Goal: Information Seeking & Learning: Learn about a topic

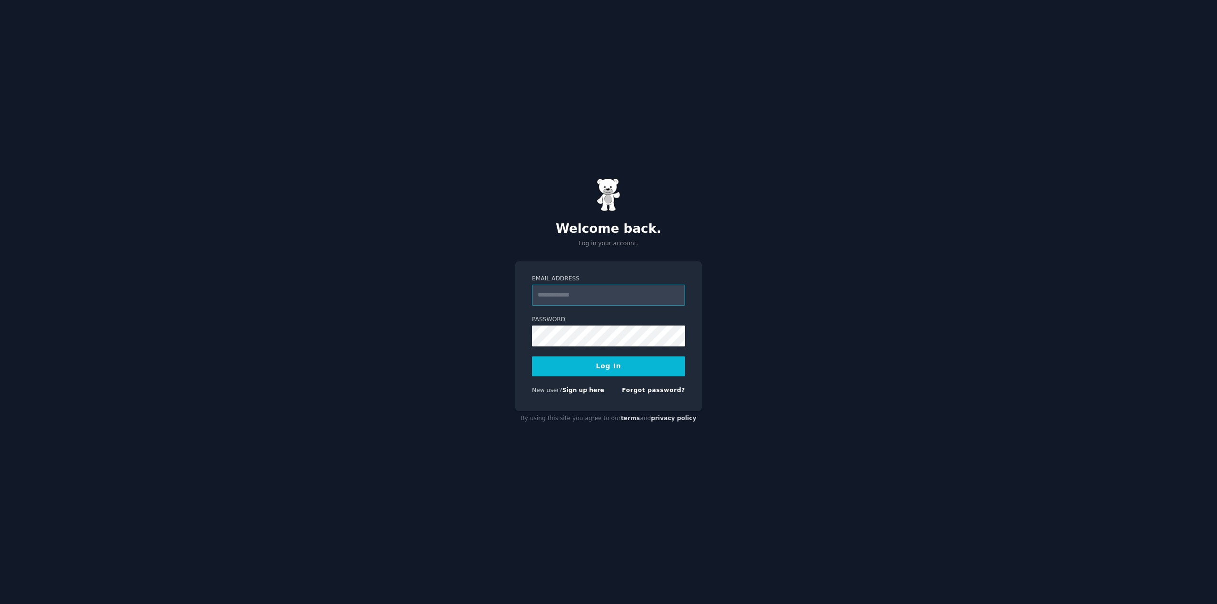
click at [568, 292] on input "Email Address" at bounding box center [608, 295] width 153 height 21
click at [563, 294] on input "Email Address" at bounding box center [608, 295] width 153 height 21
type input "*"
type input "**********"
click at [602, 364] on button "Log In" at bounding box center [608, 367] width 153 height 20
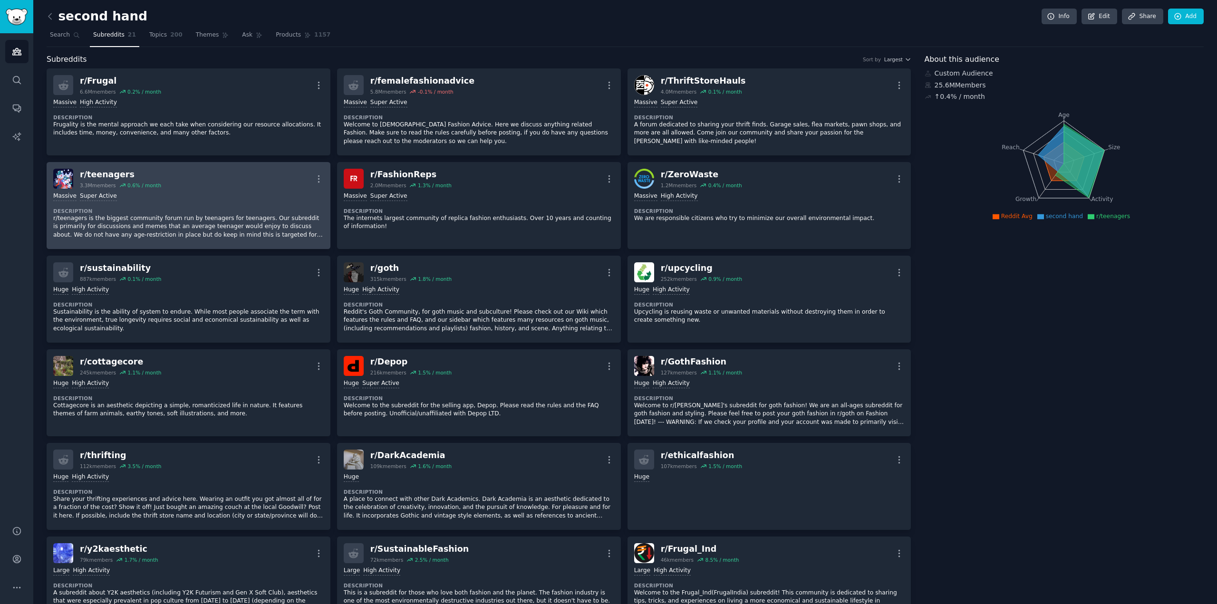
click at [101, 173] on div "r/ teenagers" at bounding box center [120, 175] width 81 height 12
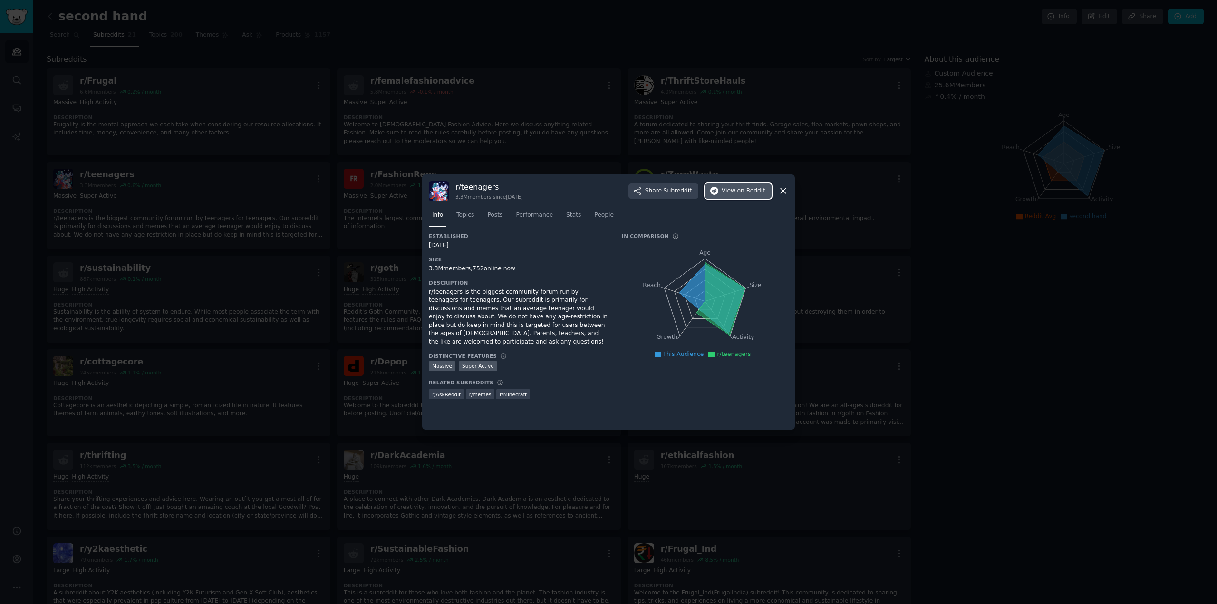
click at [742, 190] on span "on Reddit" at bounding box center [751, 191] width 28 height 9
click at [786, 190] on icon at bounding box center [783, 191] width 10 height 10
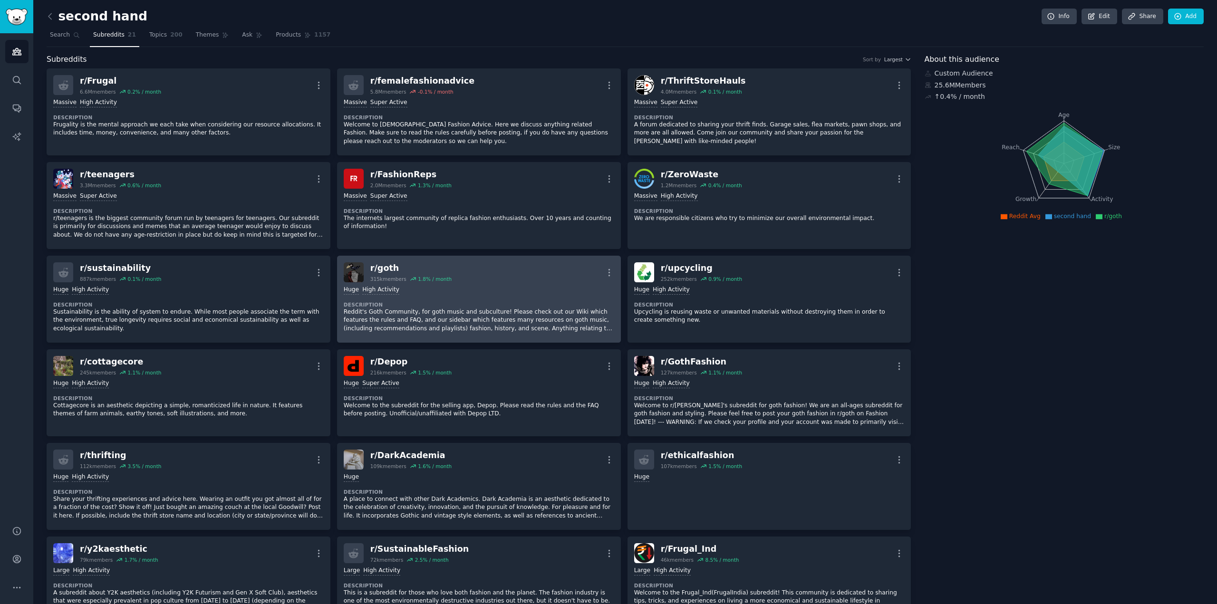
click at [383, 269] on div "r/ goth" at bounding box center [410, 268] width 81 height 12
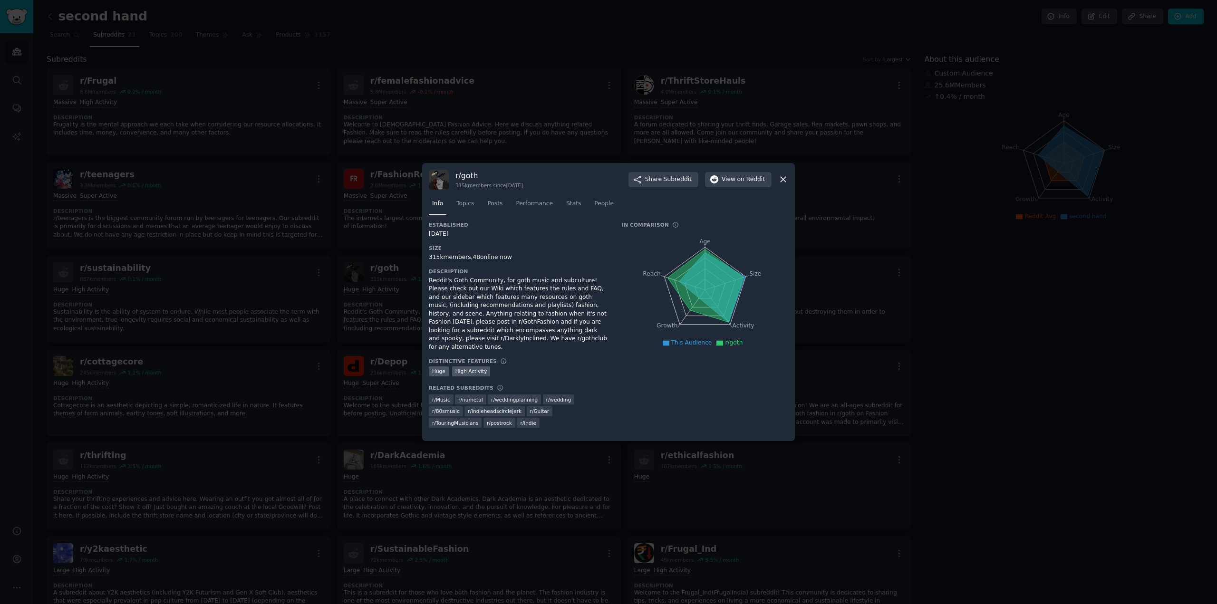
click at [782, 183] on icon at bounding box center [783, 179] width 5 height 5
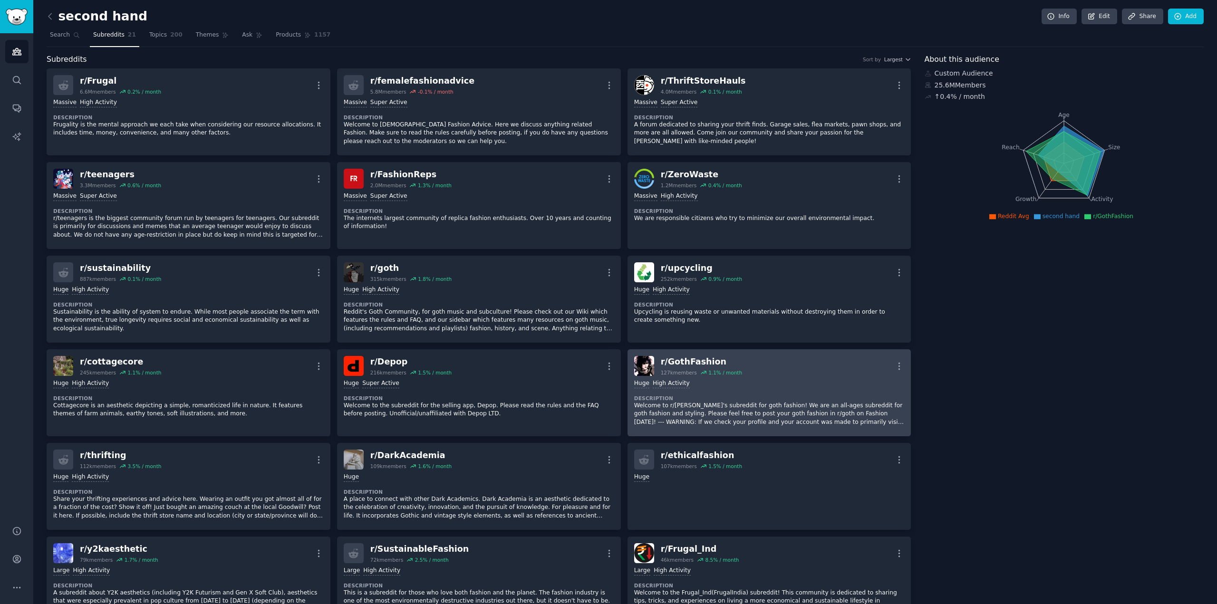
click at [684, 361] on div "r/ GothFashion" at bounding box center [701, 362] width 81 height 12
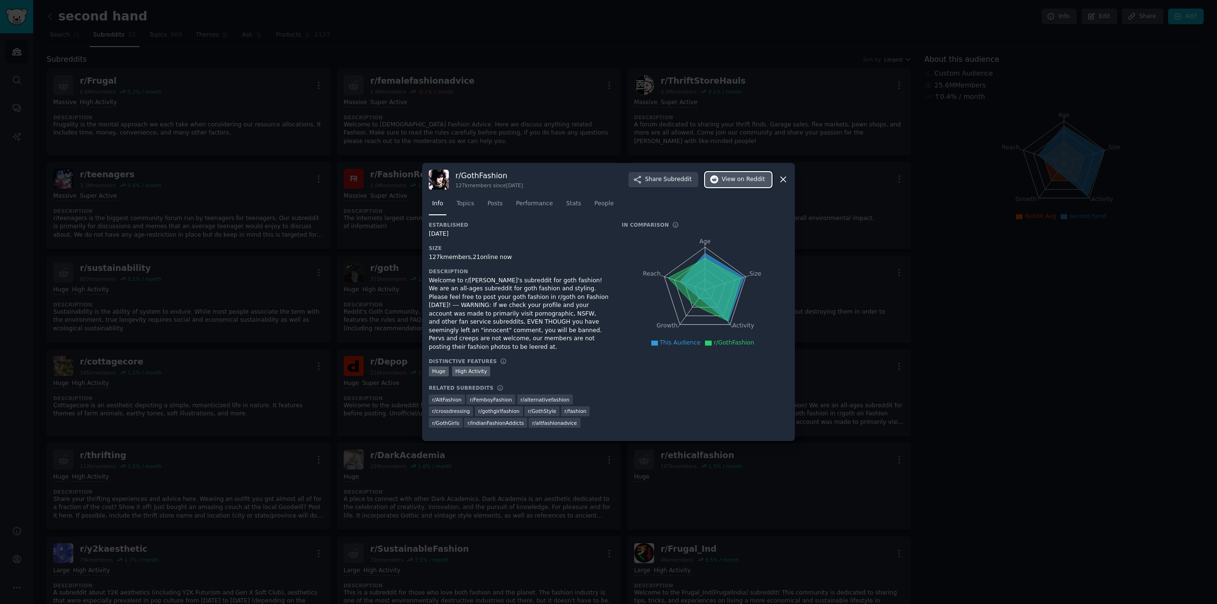
click at [732, 182] on span "View on Reddit" at bounding box center [743, 179] width 43 height 9
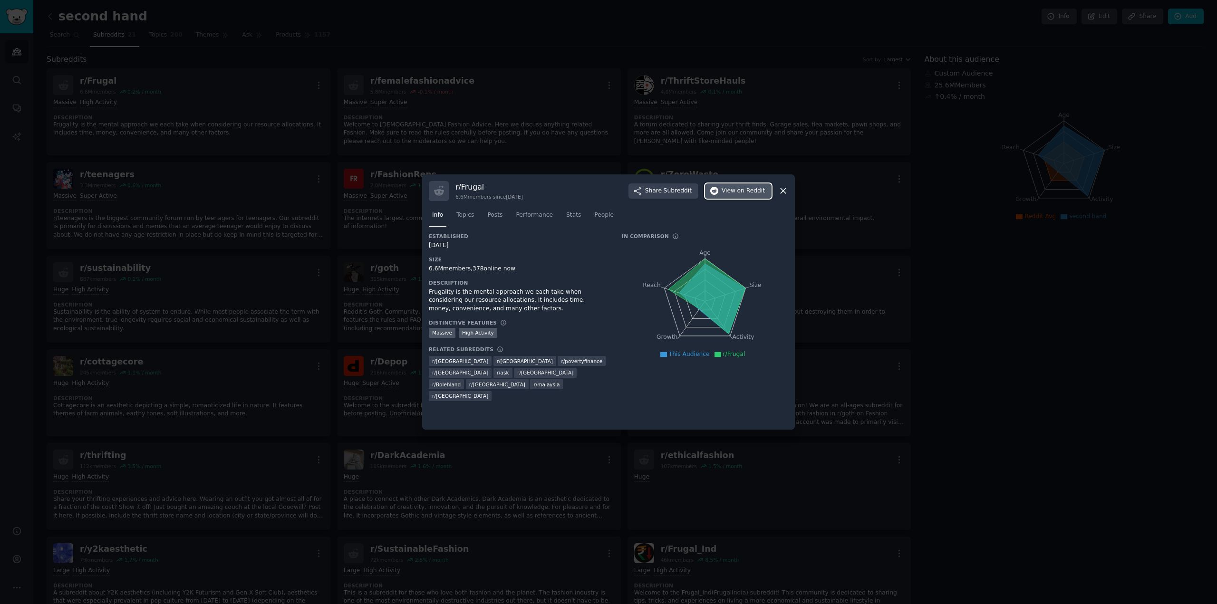
click at [739, 192] on span "on Reddit" at bounding box center [751, 191] width 28 height 9
click at [784, 191] on icon at bounding box center [783, 191] width 10 height 10
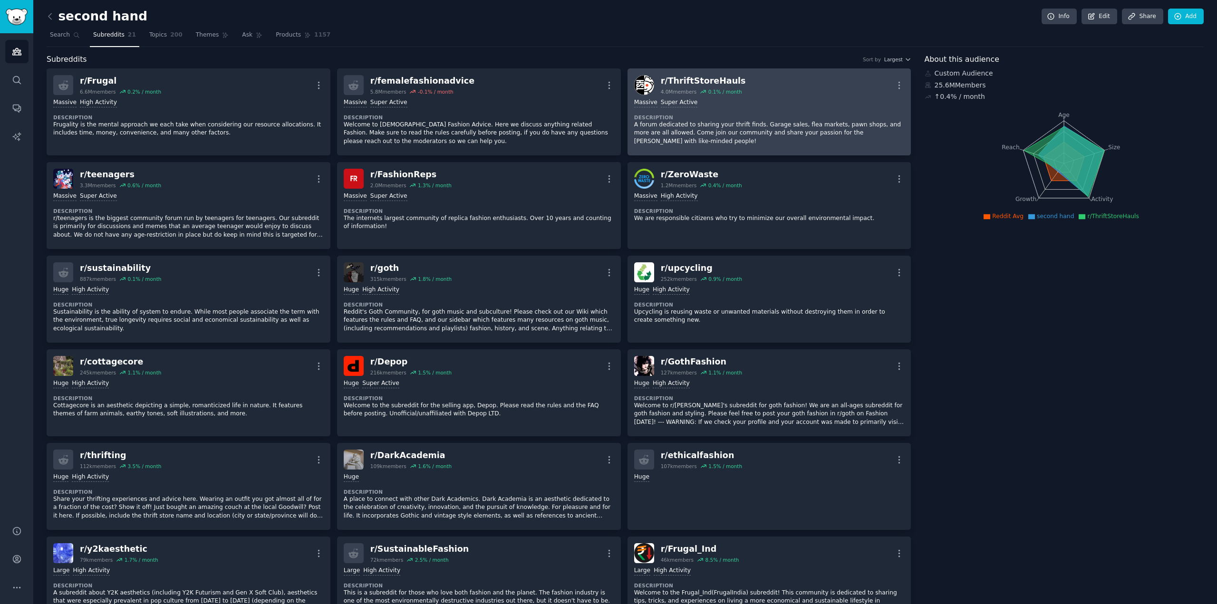
click at [688, 81] on div "r/ ThriftStoreHauls" at bounding box center [703, 81] width 85 height 12
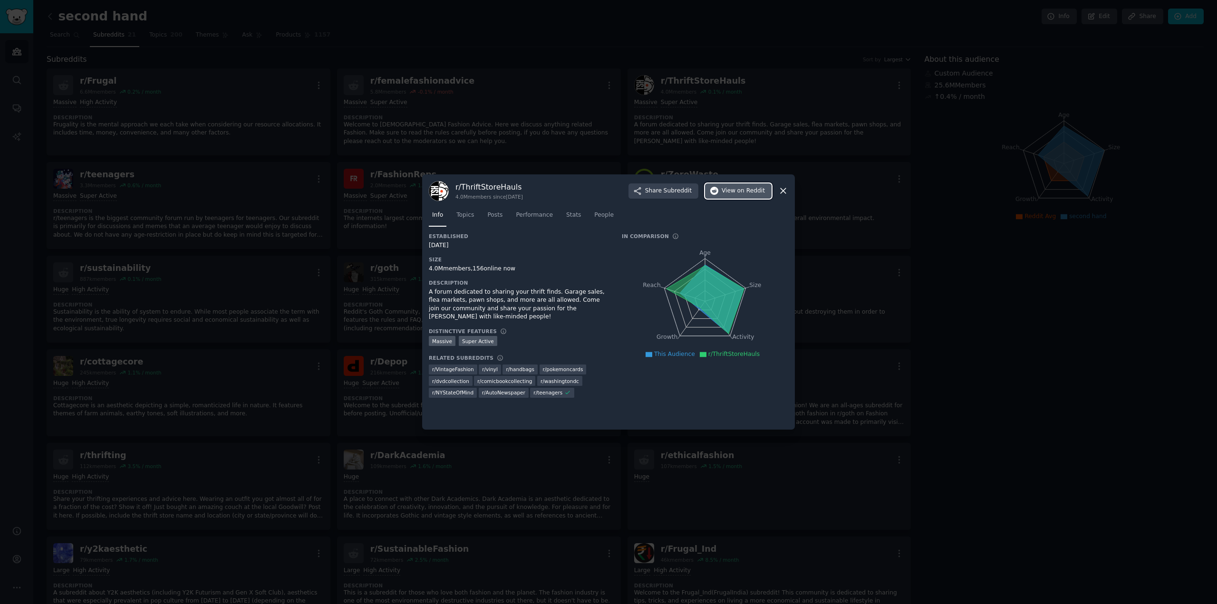
click at [742, 190] on span "on Reddit" at bounding box center [751, 191] width 28 height 9
